Goal: Find specific page/section: Find specific page/section

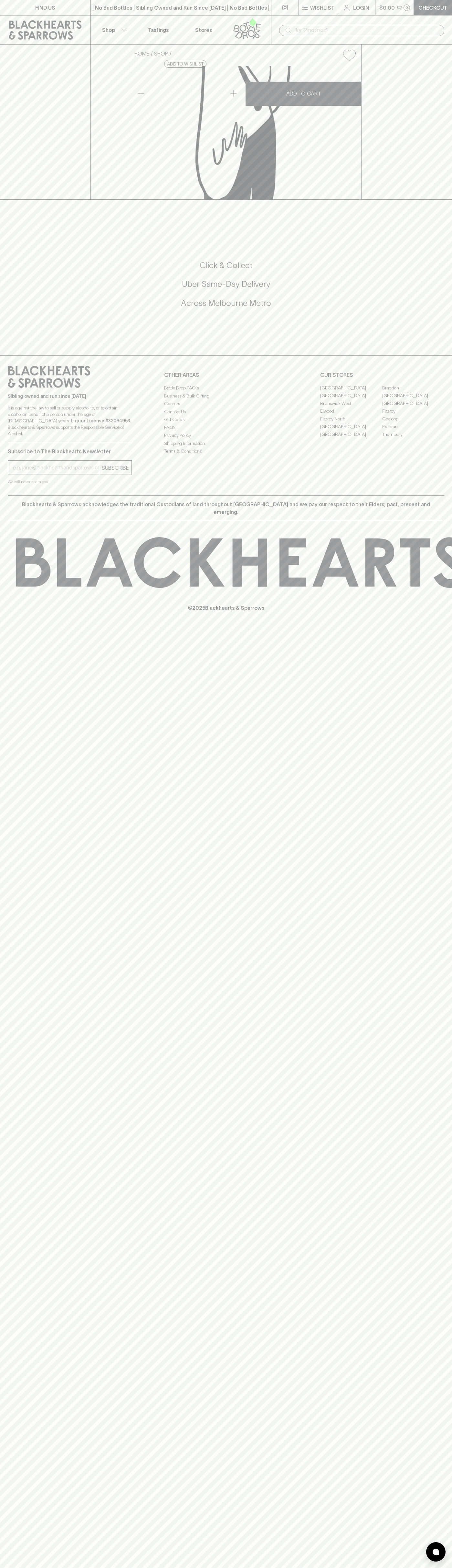
click at [29, 15] on link at bounding box center [45, 29] width 90 height 29
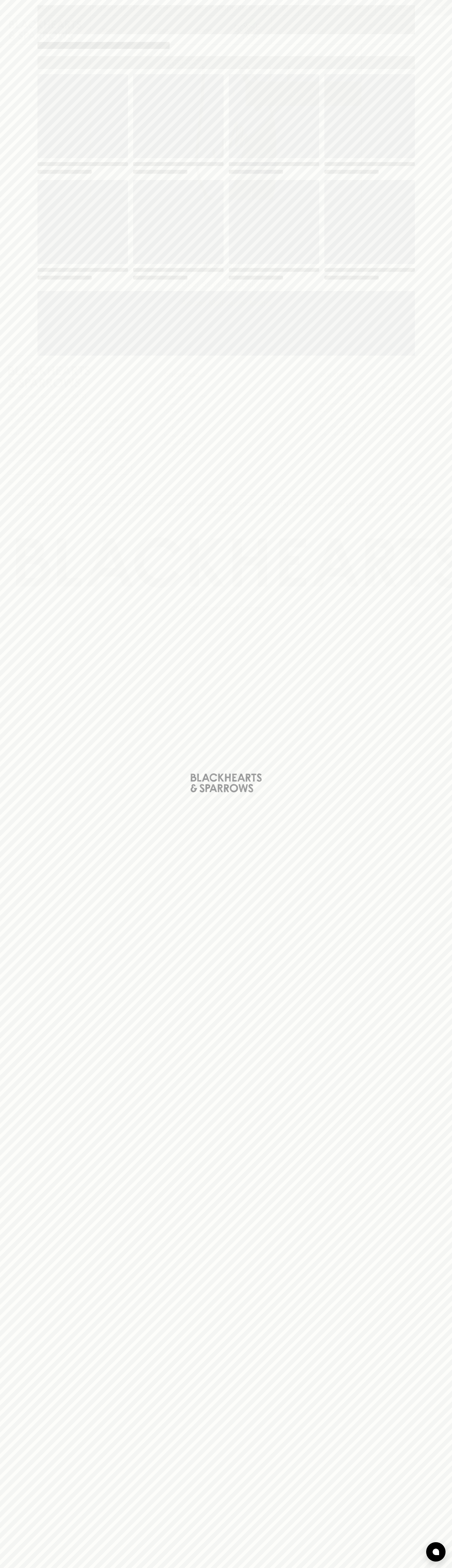
click at [437, 1245] on div "Loading" at bounding box center [226, 784] width 452 height 1568
click at [151, 1568] on html "FIND US | No Bad Bottles | Sibling Owned and Run Since [DATE] | No Bad Bottles …" at bounding box center [226, 784] width 452 height 1568
click at [11, 968] on div "Loading" at bounding box center [226, 784] width 452 height 1568
